Goal: Consume media (video, audio)

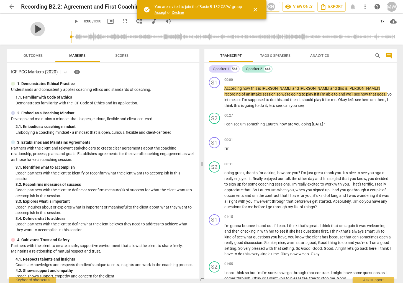
click at [45, 29] on span "play_arrow" at bounding box center [37, 29] width 14 height 14
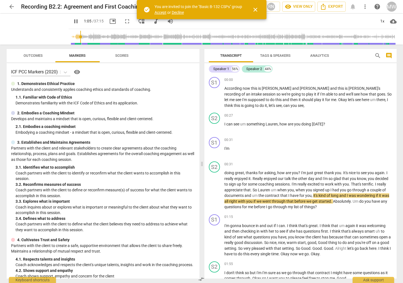
click at [73, 21] on span "pause" at bounding box center [76, 21] width 7 height 7
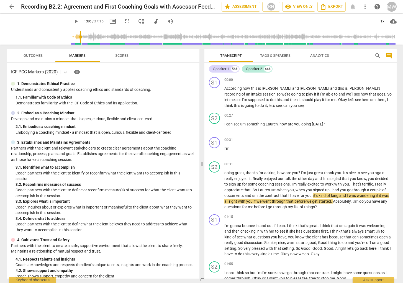
click at [73, 22] on span "play_arrow" at bounding box center [76, 21] width 7 height 7
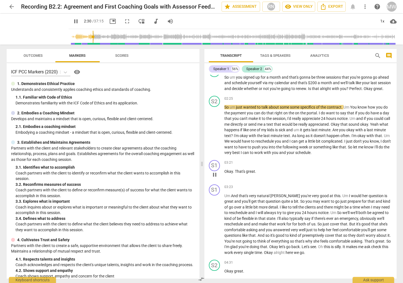
scroll to position [249, 0]
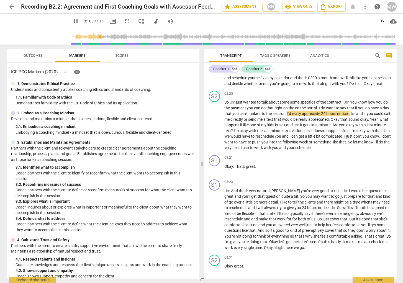
click at [94, 37] on input "range" at bounding box center [234, 37] width 326 height 18
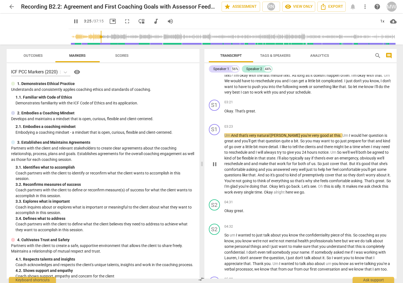
scroll to position [333, 0]
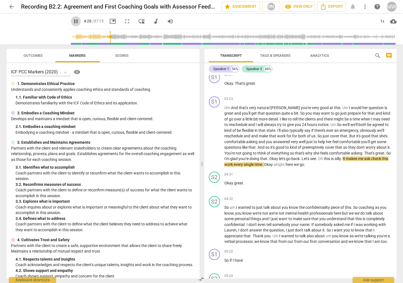
click at [73, 19] on span "pause" at bounding box center [76, 21] width 7 height 7
type input "269"
